Goal: Transaction & Acquisition: Purchase product/service

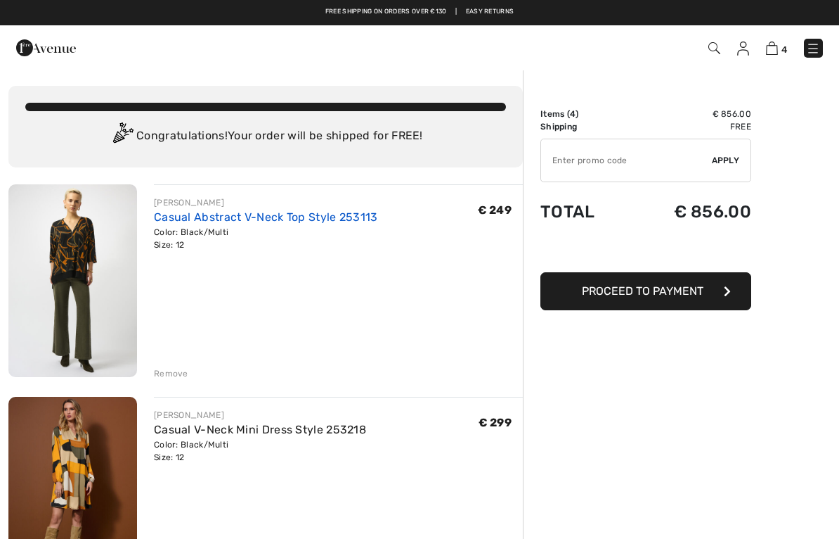
click at [225, 223] on link "Casual Abstract V-Neck Top Style 253113" at bounding box center [266, 216] width 224 height 13
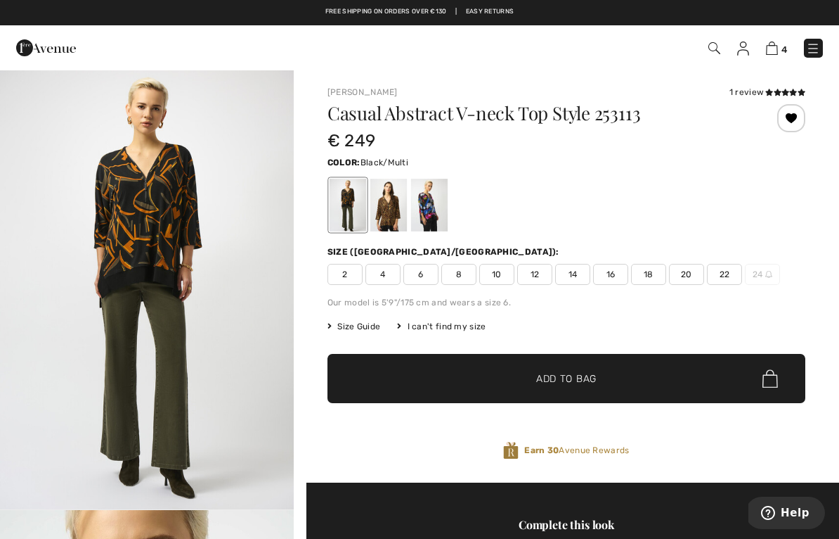
click at [511, 251] on div "Size ([GEOGRAPHIC_DATA]/[GEOGRAPHIC_DATA]):" at bounding box center [567, 251] width 478 height 13
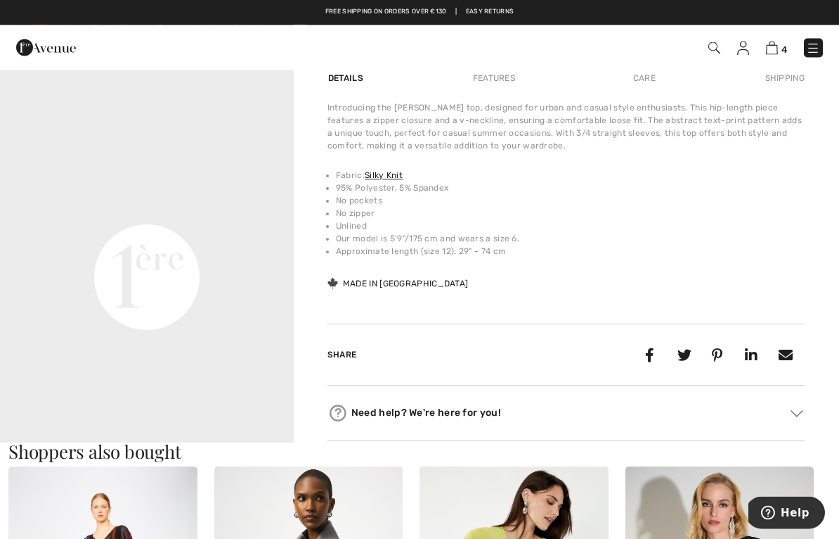
scroll to position [869, 0]
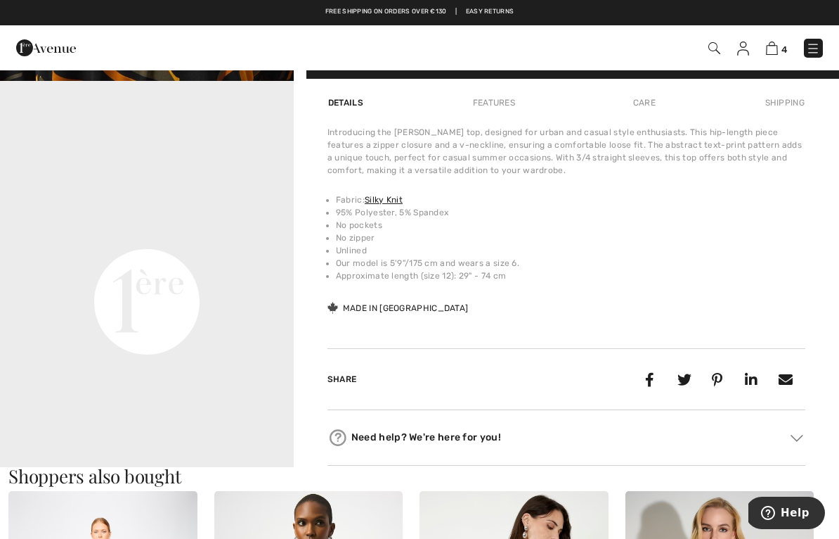
click at [204, 228] on video "Your browser does not support the video tag." at bounding box center [147, 155] width 294 height 147
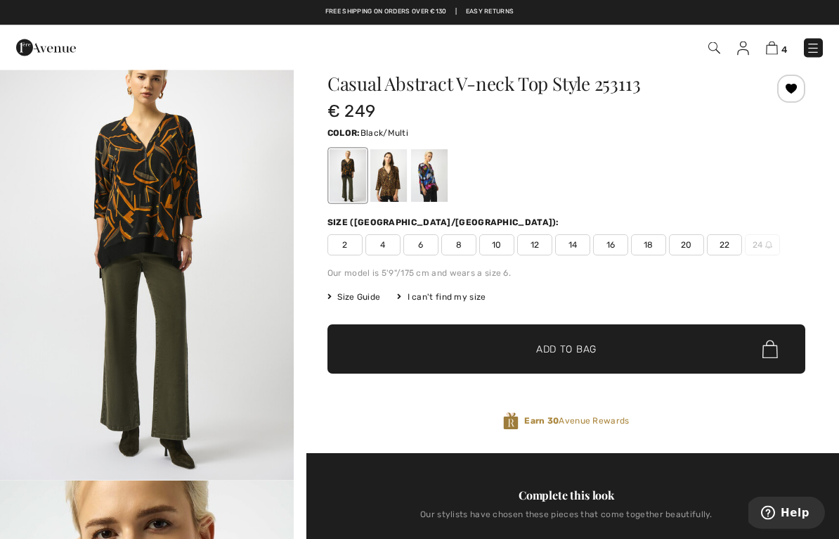
scroll to position [0, 0]
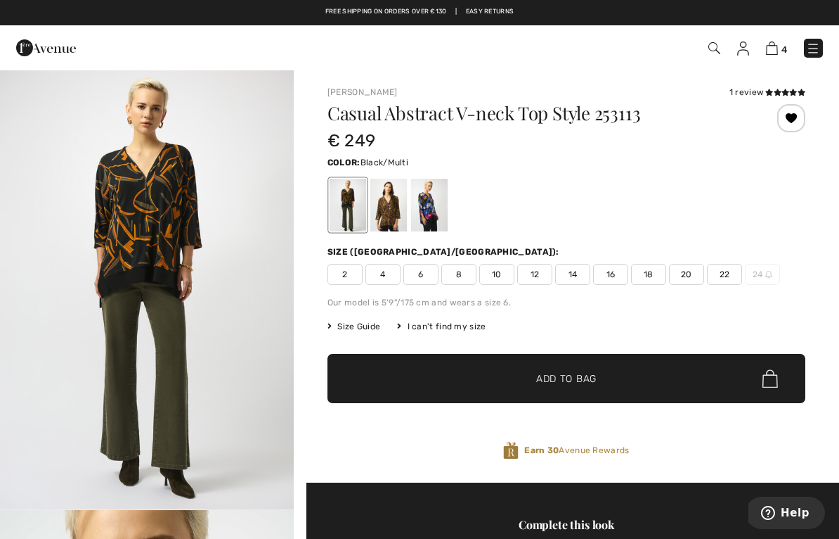
click at [436, 205] on div at bounding box center [429, 205] width 37 height 53
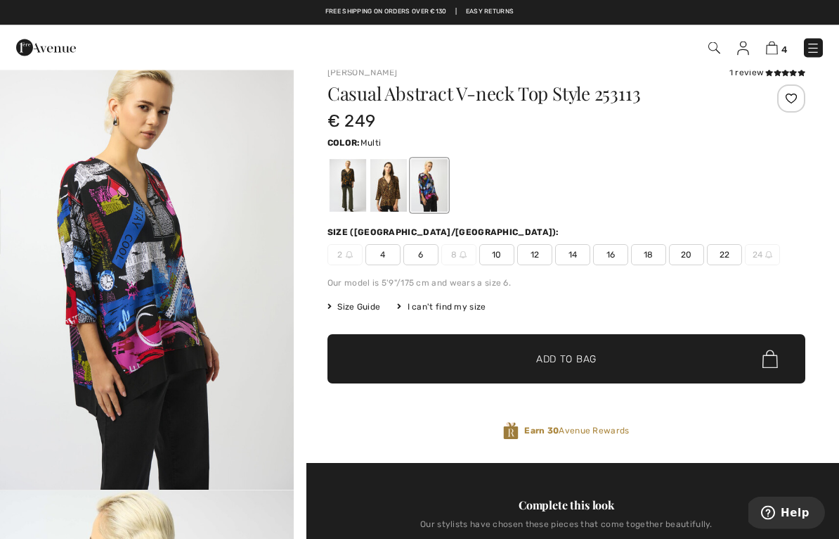
scroll to position [7, 0]
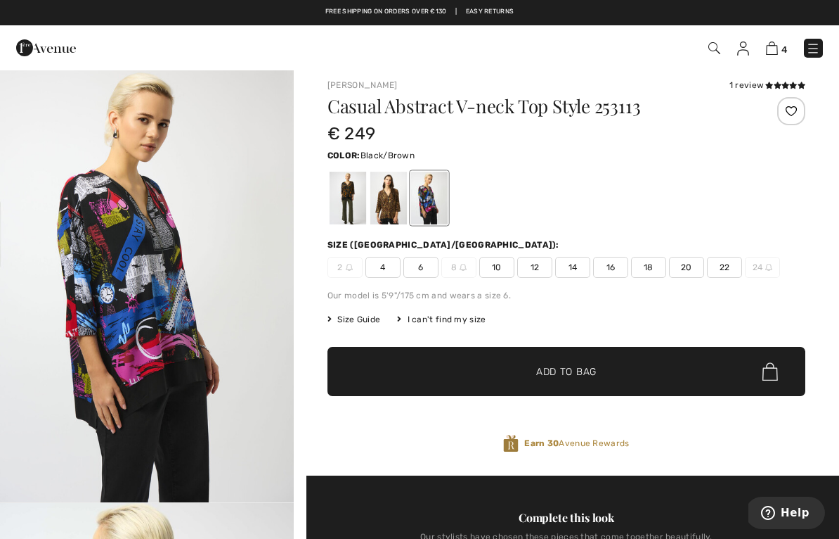
click at [396, 198] on div at bounding box center [389, 198] width 37 height 53
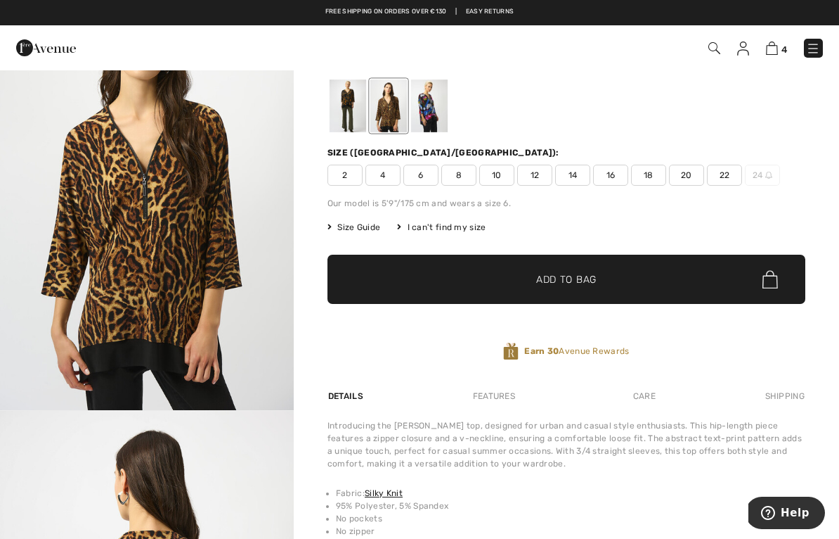
scroll to position [82, 0]
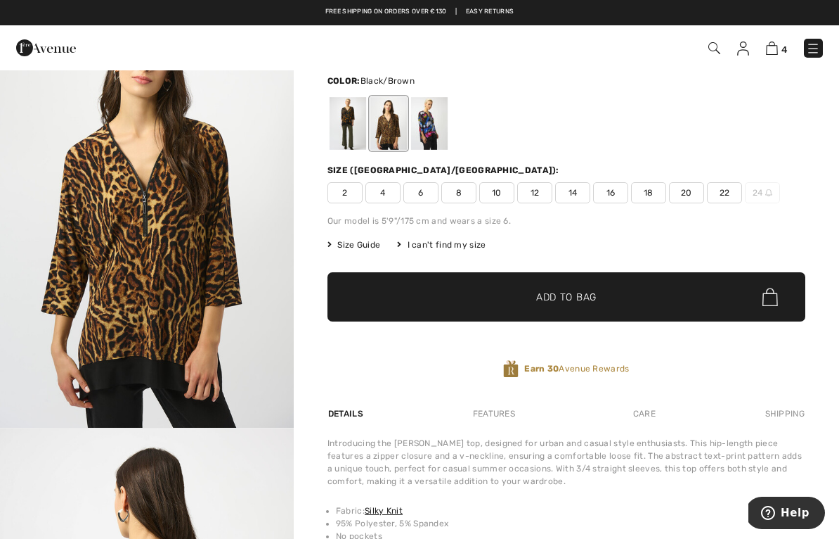
click at [233, 291] on img "1 / 5" at bounding box center [147, 207] width 294 height 440
click at [340, 134] on div at bounding box center [348, 123] width 37 height 53
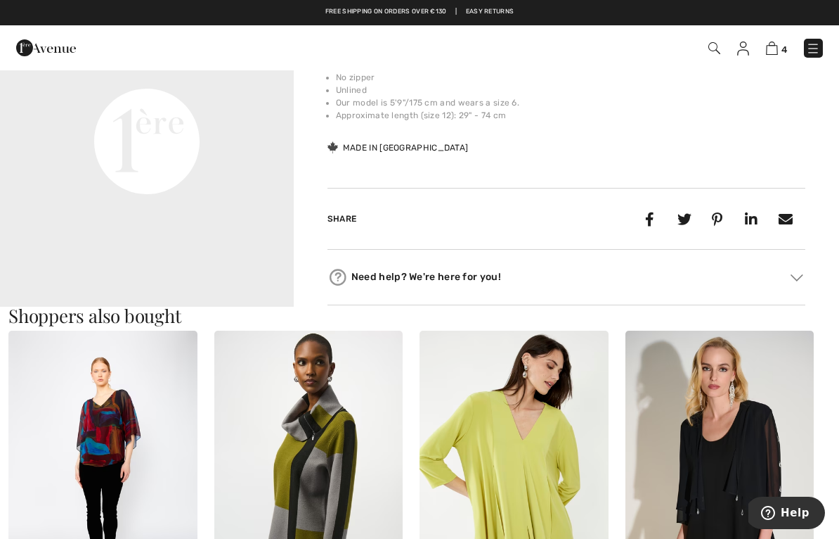
scroll to position [1227, 0]
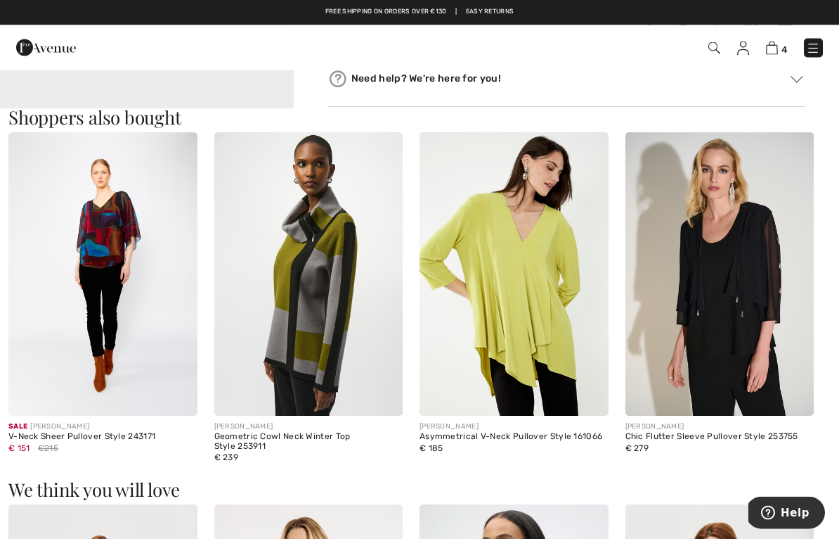
click at [110, 269] on img at bounding box center [102, 274] width 189 height 283
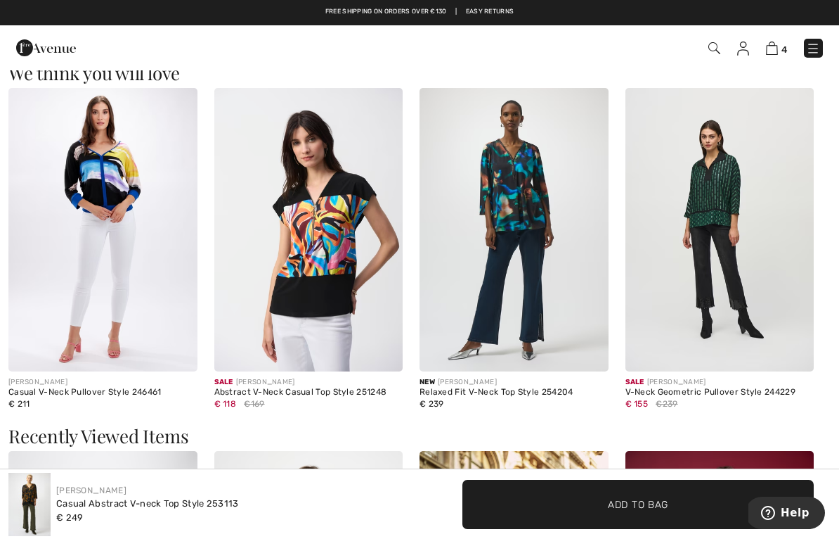
scroll to position [1642, 0]
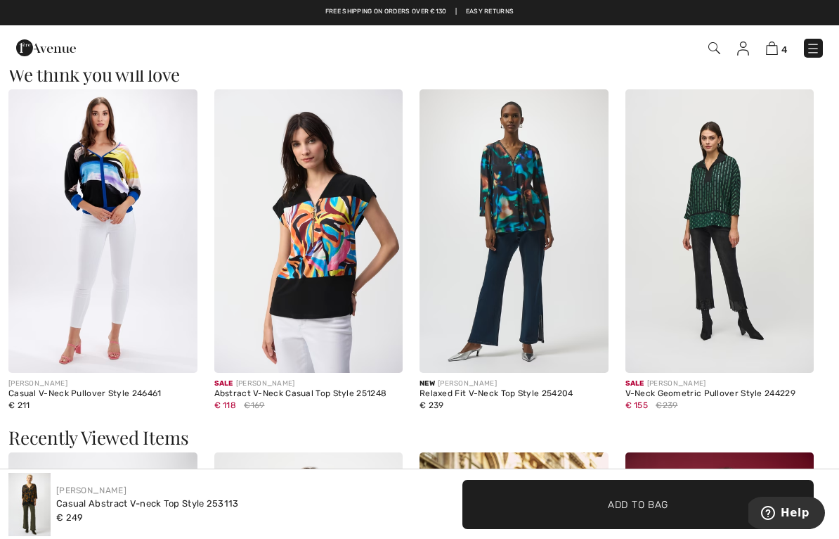
click at [543, 231] on img at bounding box center [514, 230] width 189 height 283
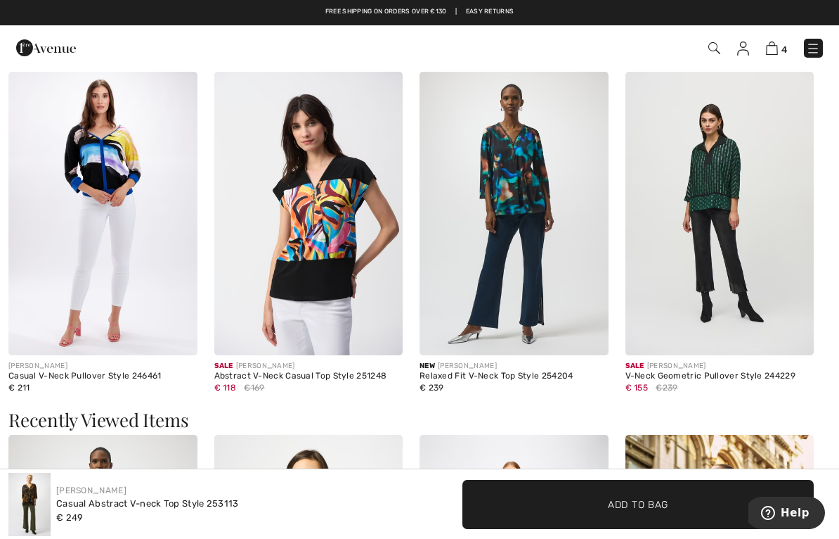
click at [744, 201] on img at bounding box center [720, 213] width 189 height 283
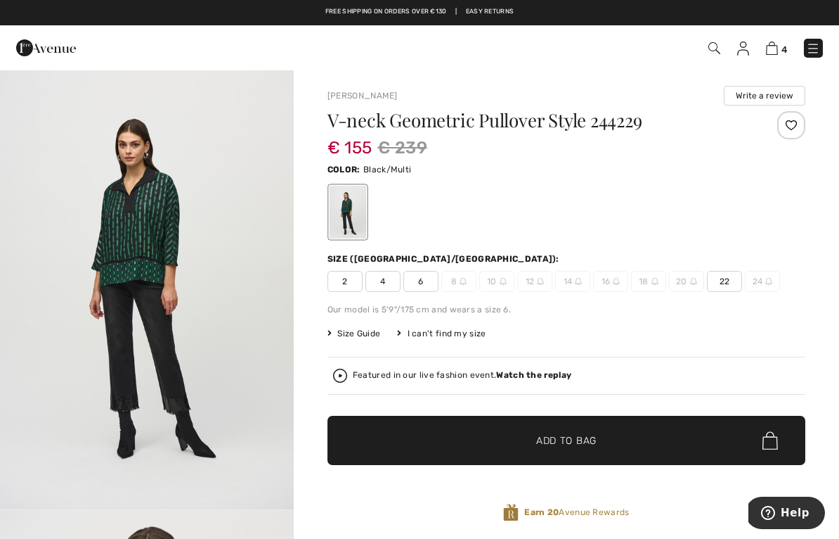
click at [214, 299] on img "1 / 6" at bounding box center [147, 289] width 294 height 440
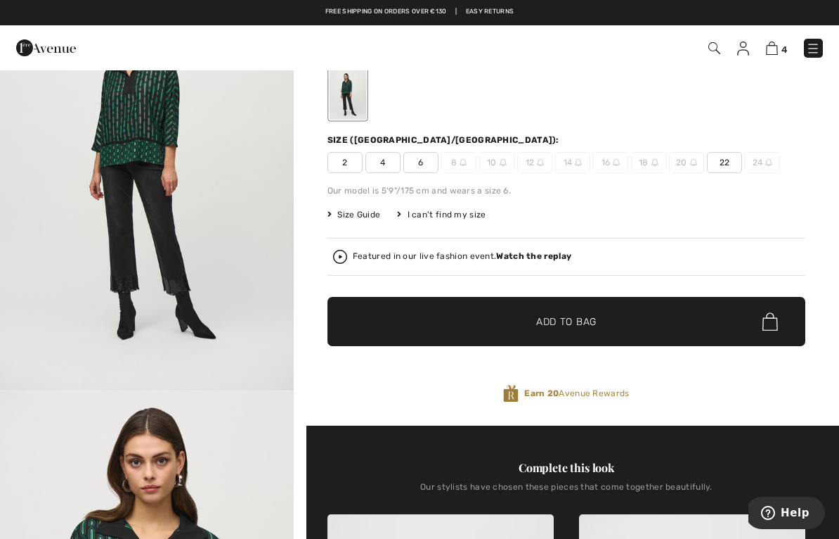
scroll to position [115, 0]
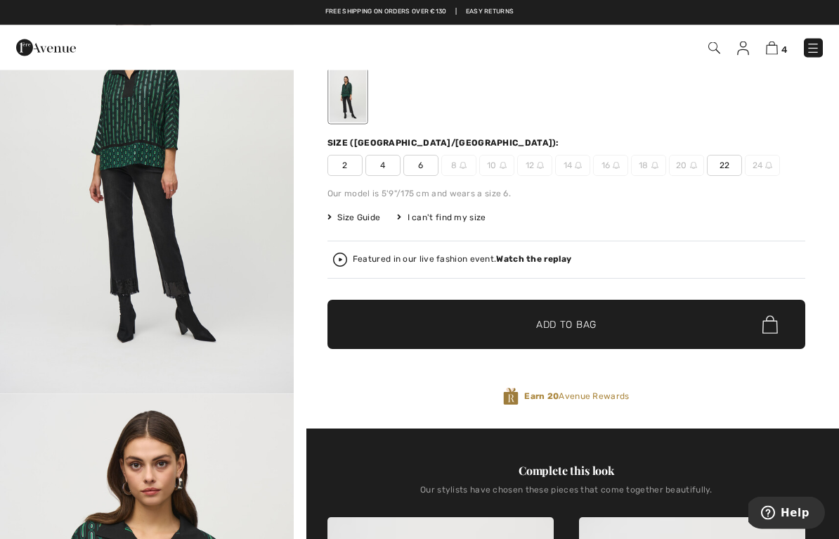
click at [176, 186] on img "1 / 6" at bounding box center [147, 174] width 294 height 440
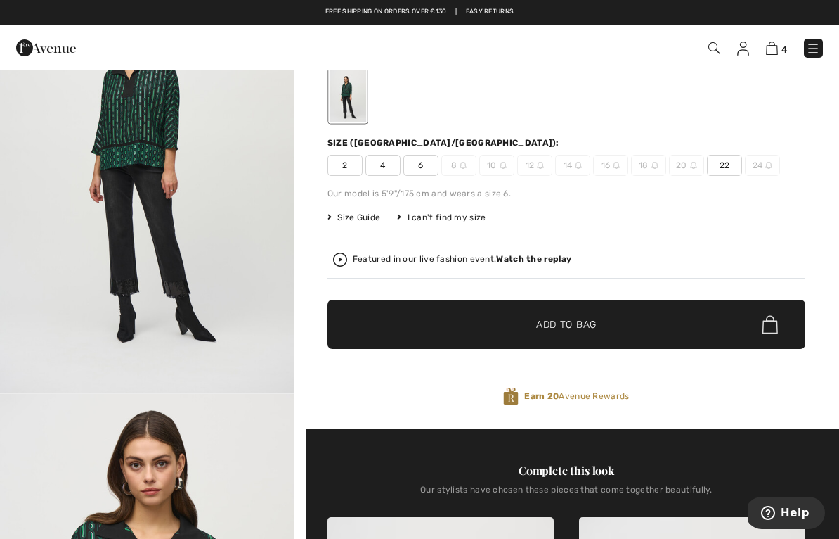
click at [534, 165] on span "12" at bounding box center [534, 165] width 35 height 21
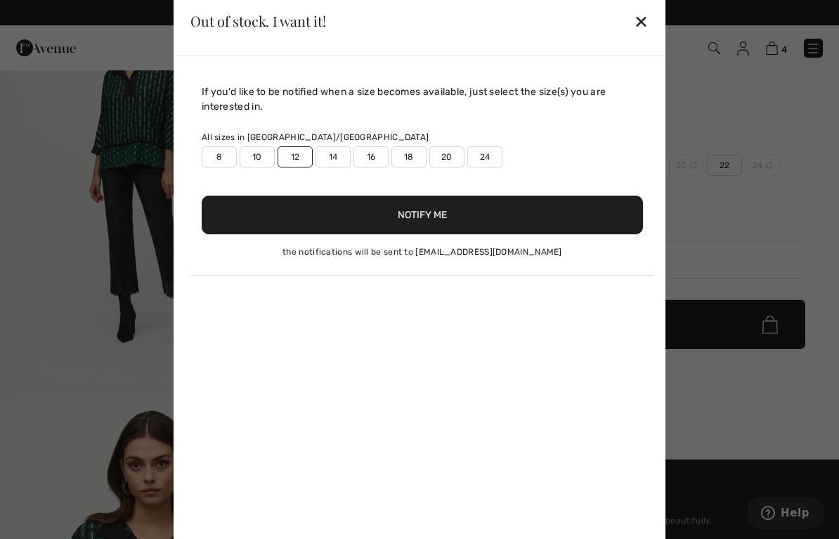
click at [459, 221] on button "Notify Me" at bounding box center [423, 214] width 442 height 39
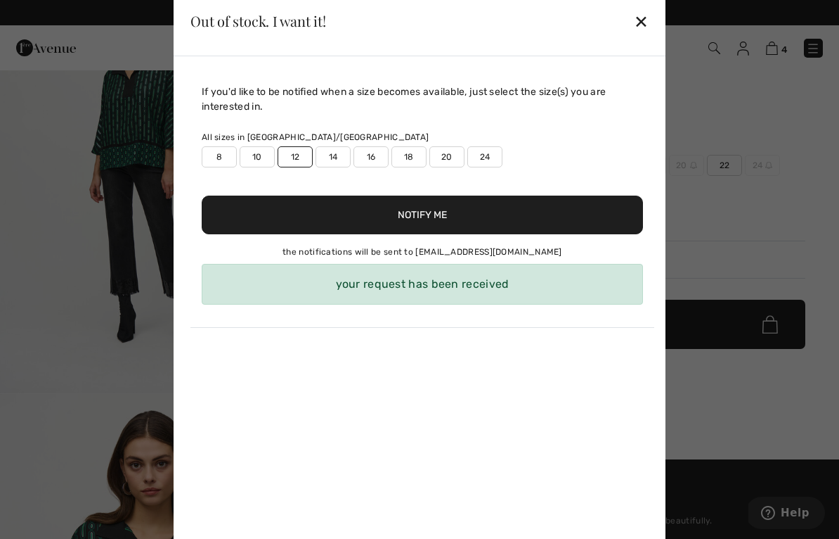
click at [644, 28] on div "✕" at bounding box center [641, 21] width 15 height 30
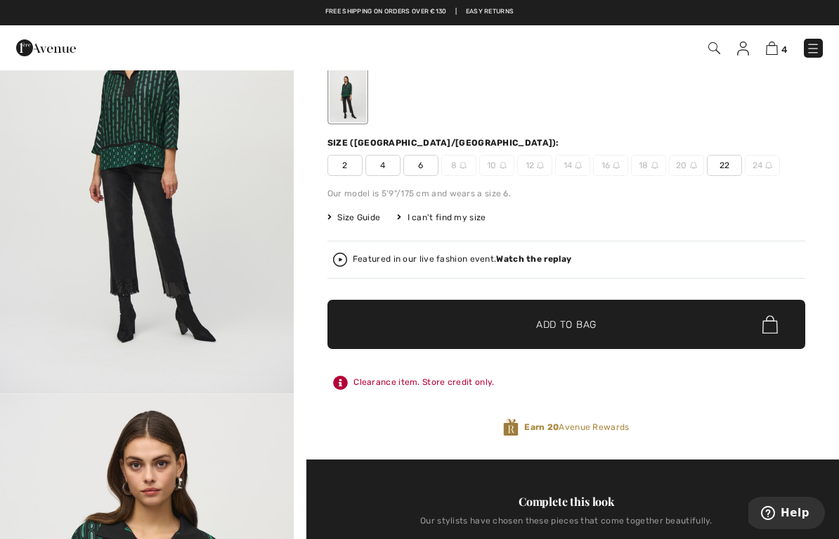
click at [742, 157] on div "2 4 6 8 10 12 14 16 18 20 22 24" at bounding box center [567, 165] width 478 height 21
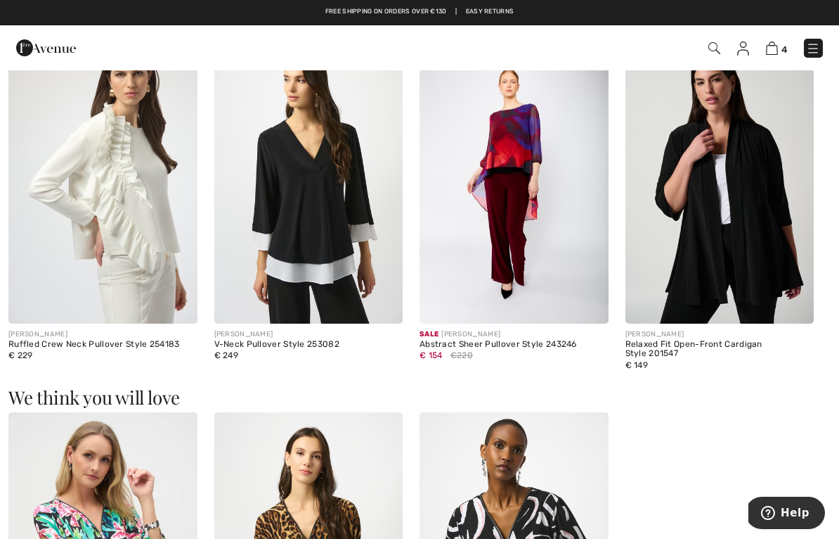
scroll to position [1384, 0]
click at [336, 193] on img at bounding box center [308, 182] width 189 height 283
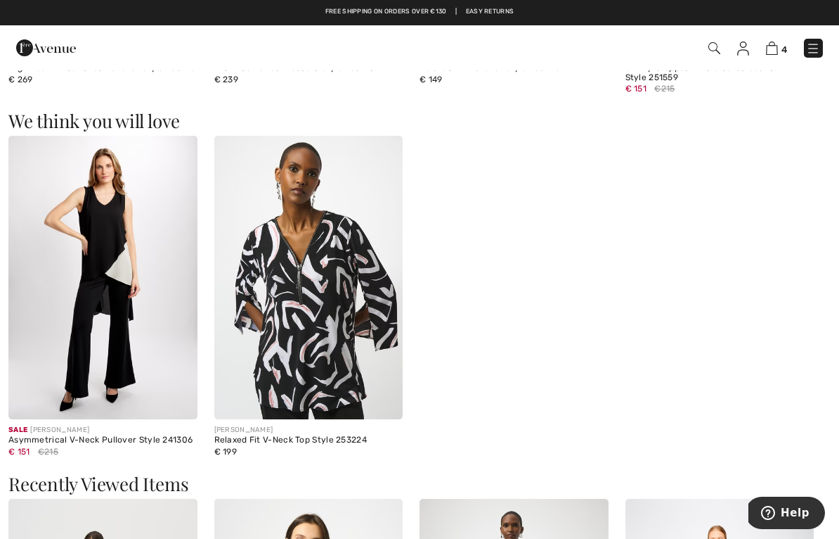
scroll to position [1114, 0]
click at [321, 314] on img at bounding box center [308, 277] width 189 height 283
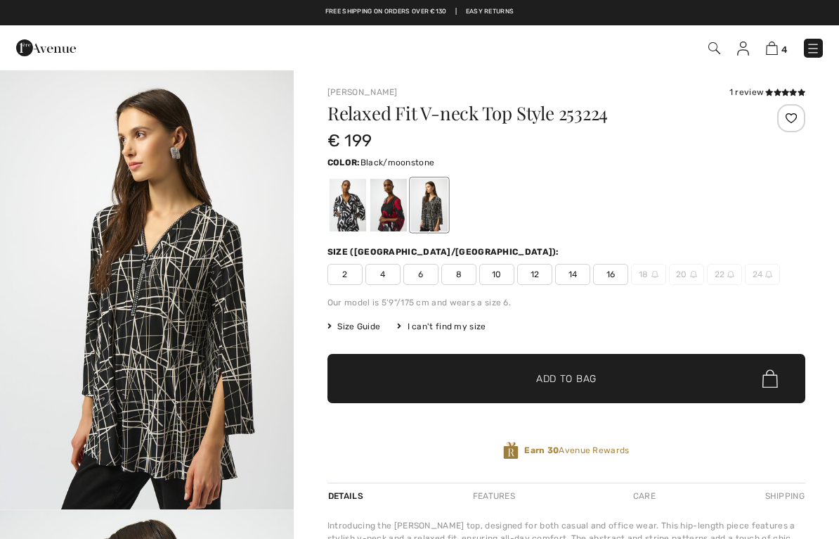
click at [430, 210] on div at bounding box center [429, 205] width 37 height 53
click at [450, 215] on div at bounding box center [567, 205] width 478 height 58
click at [432, 205] on div at bounding box center [429, 205] width 37 height 53
click at [387, 200] on div at bounding box center [389, 205] width 37 height 53
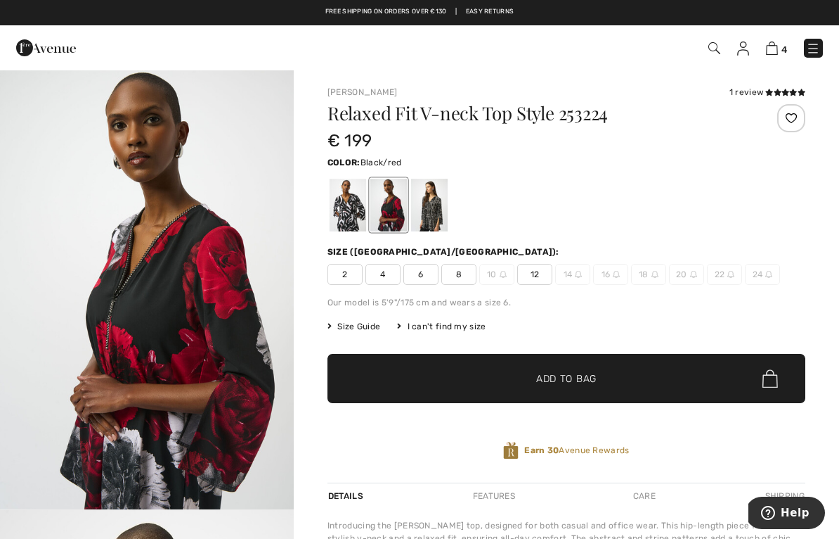
click at [422, 204] on div at bounding box center [429, 205] width 37 height 53
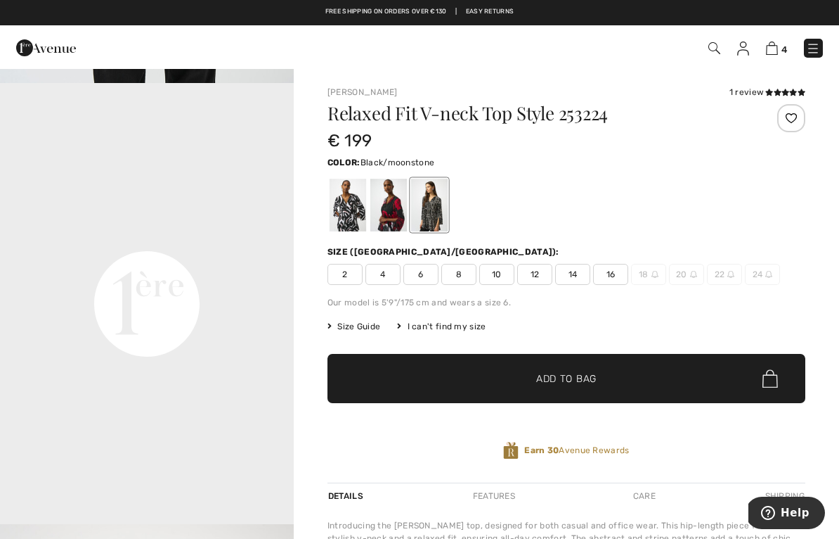
scroll to position [860, 0]
click at [369, 321] on span "Size Guide" at bounding box center [354, 326] width 53 height 13
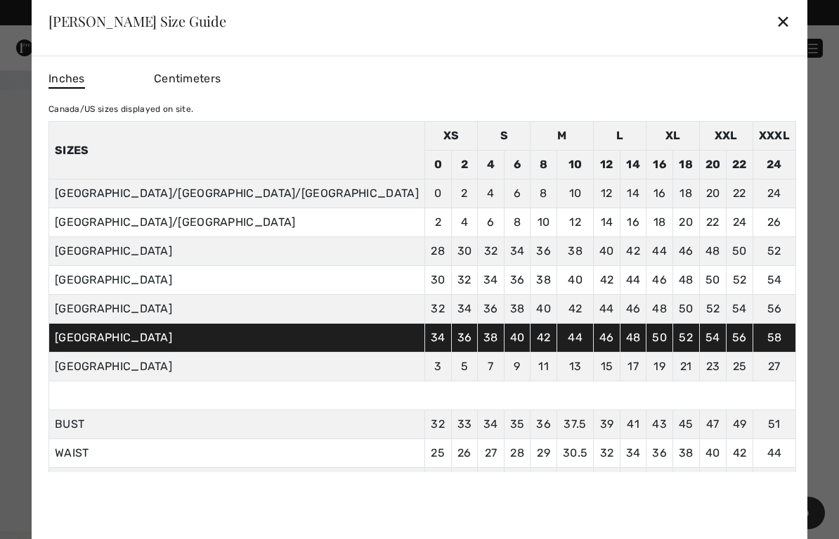
click at [776, 22] on div "✕" at bounding box center [783, 21] width 15 height 30
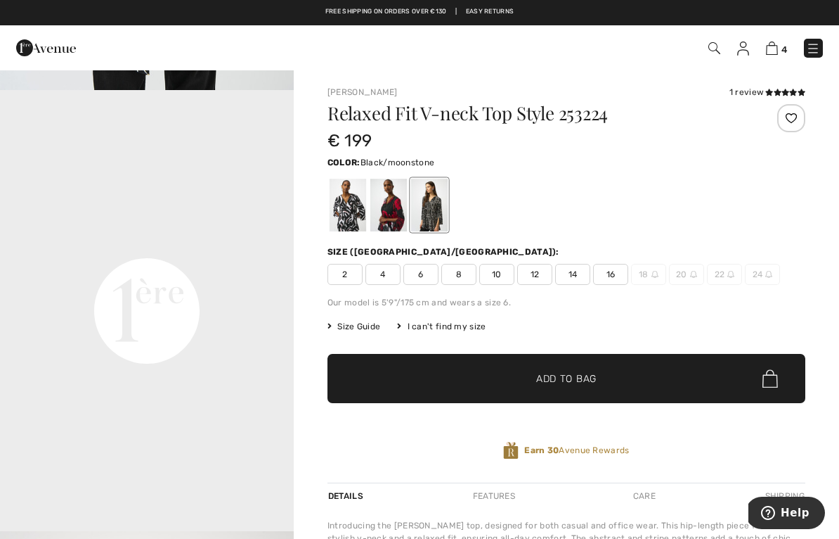
click at [534, 277] on span "12" at bounding box center [534, 274] width 35 height 21
click at [587, 385] on span "Add to Bag" at bounding box center [566, 378] width 60 height 15
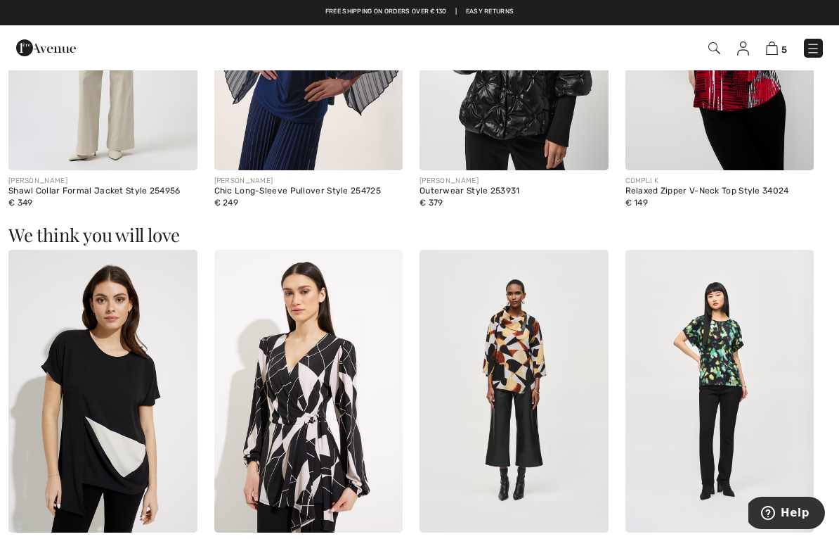
scroll to position [996, 0]
click at [314, 404] on img at bounding box center [308, 391] width 189 height 283
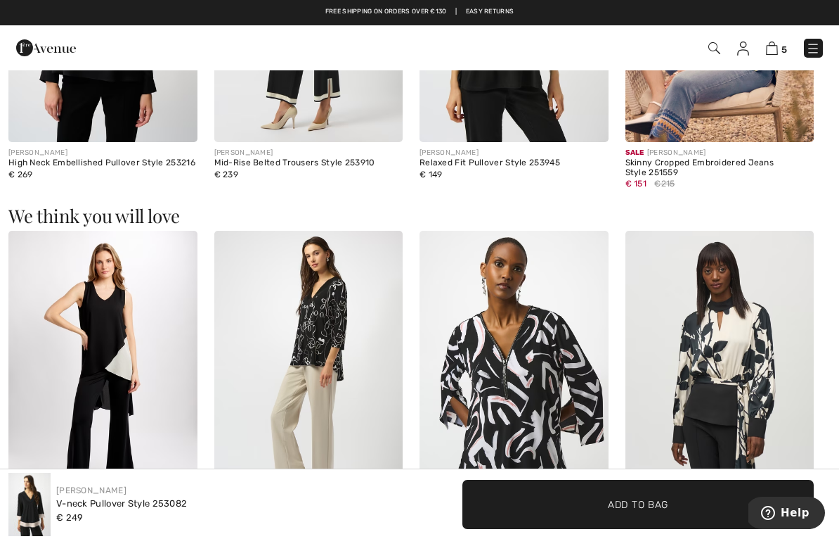
scroll to position [1037, 0]
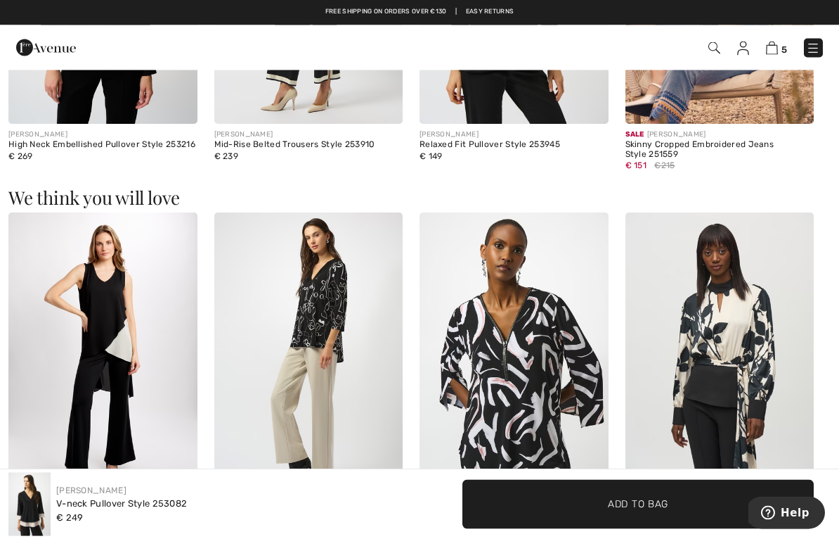
click at [305, 287] on img at bounding box center [308, 354] width 189 height 283
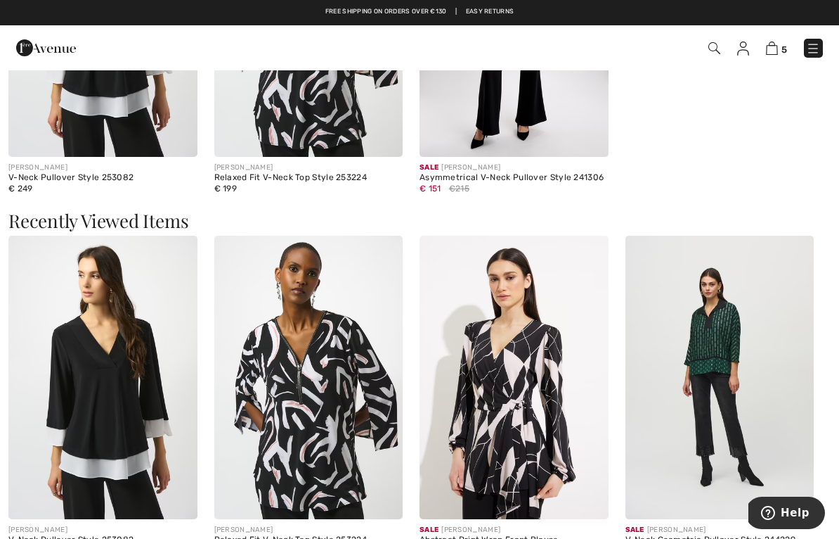
scroll to position [2019, 0]
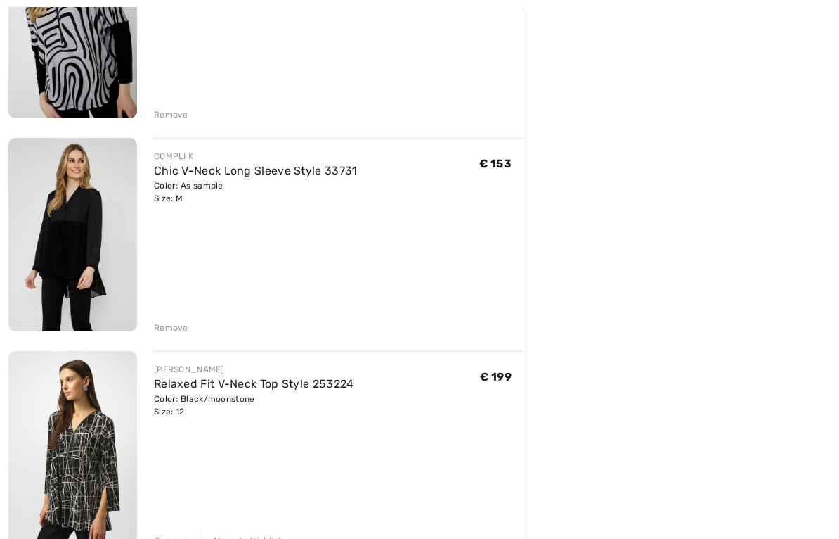
scroll to position [688, 0]
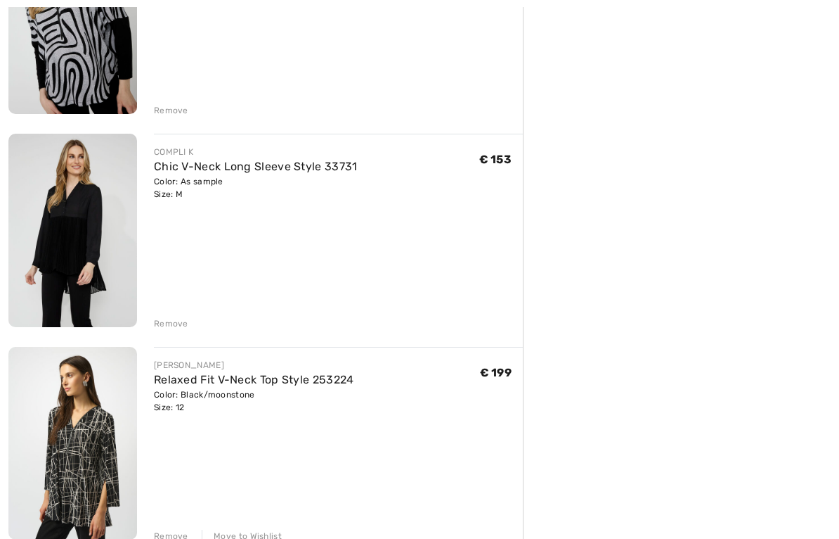
click at [94, 202] on img at bounding box center [72, 230] width 129 height 193
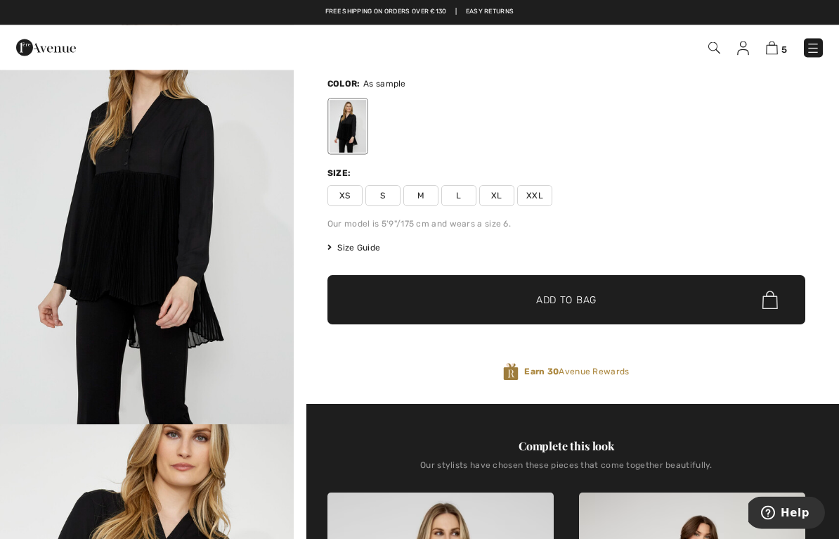
scroll to position [78, 0]
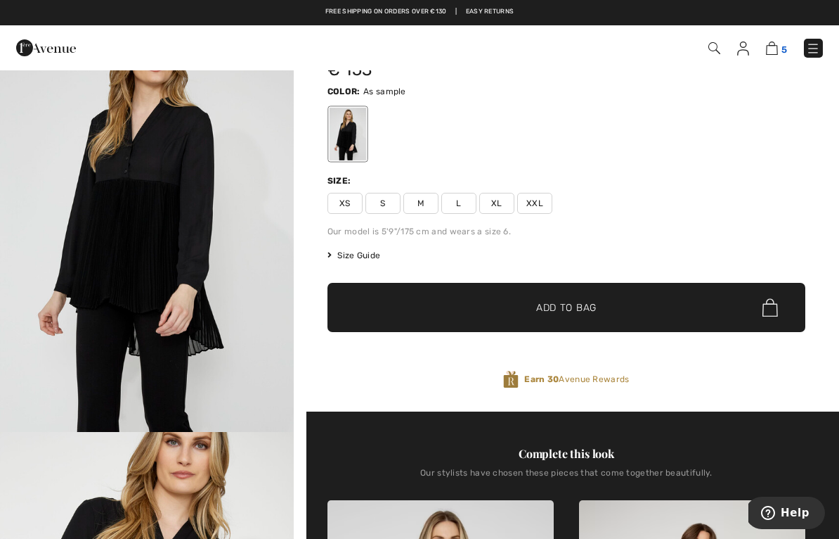
click at [768, 52] on img at bounding box center [772, 47] width 12 height 13
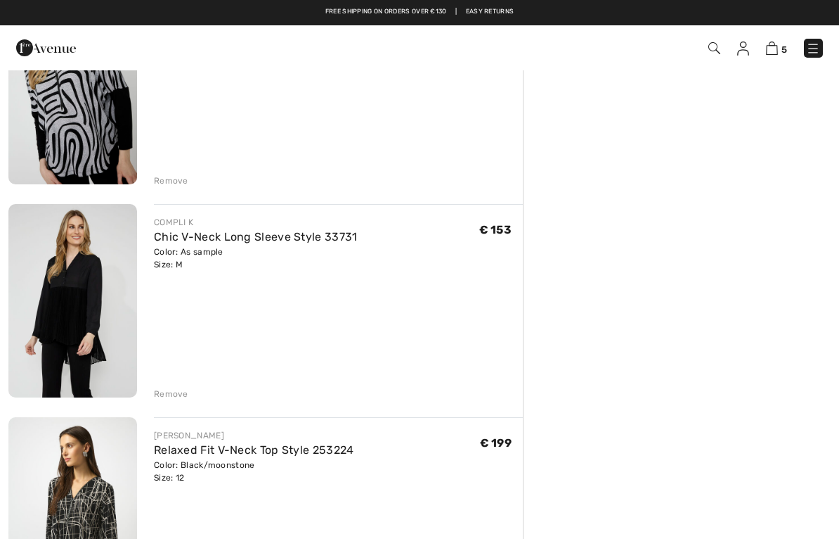
scroll to position [617, 0]
